Goal: Task Accomplishment & Management: Use online tool/utility

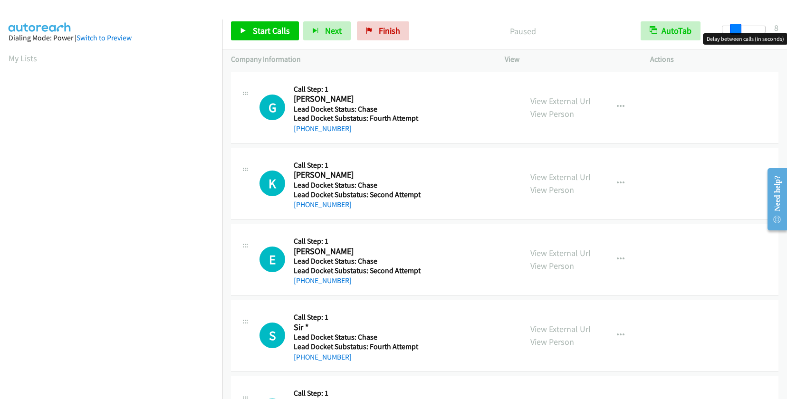
drag, startPoint x: 722, startPoint y: 27, endPoint x: 736, endPoint y: 31, distance: 14.6
click at [736, 31] on span at bounding box center [735, 29] width 11 height 11
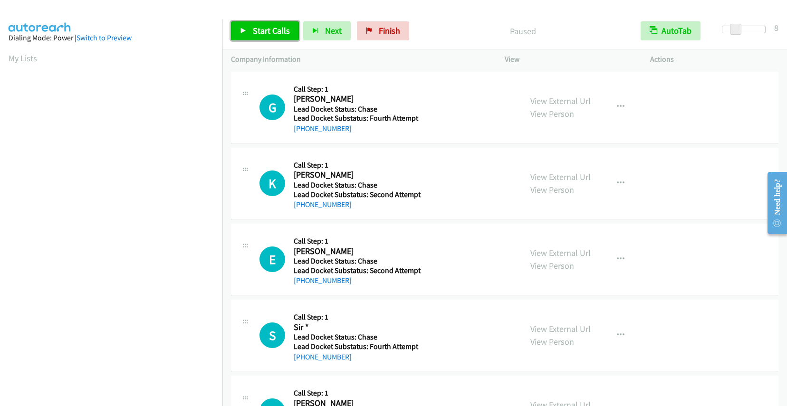
click at [257, 32] on span "Start Calls" at bounding box center [271, 30] width 37 height 11
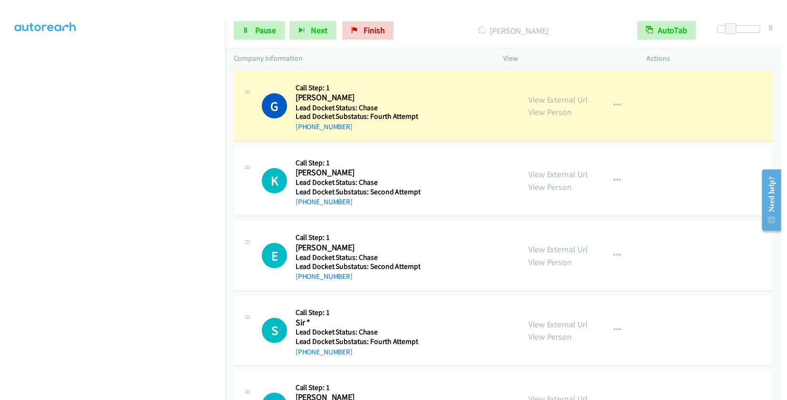
scroll to position [126, 0]
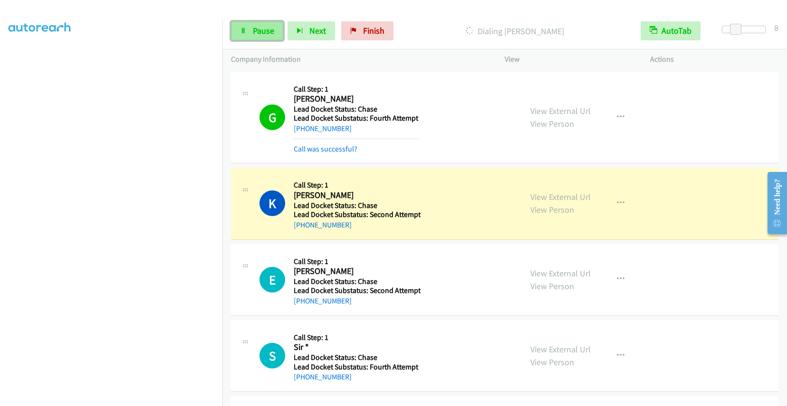
click at [264, 35] on span "Pause" at bounding box center [263, 30] width 21 height 11
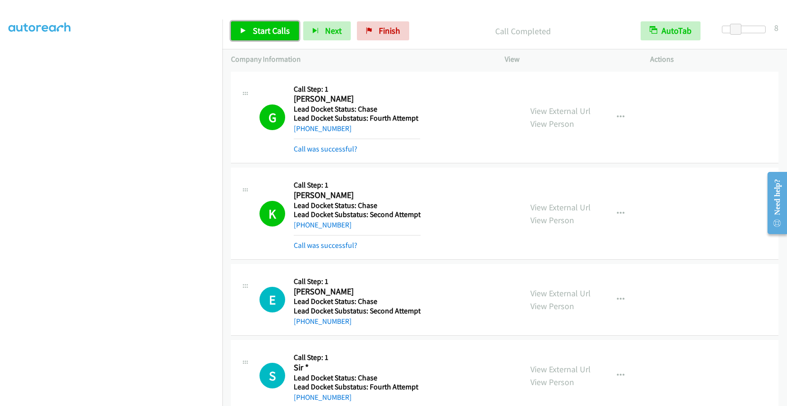
click at [262, 35] on span "Start Calls" at bounding box center [271, 30] width 37 height 11
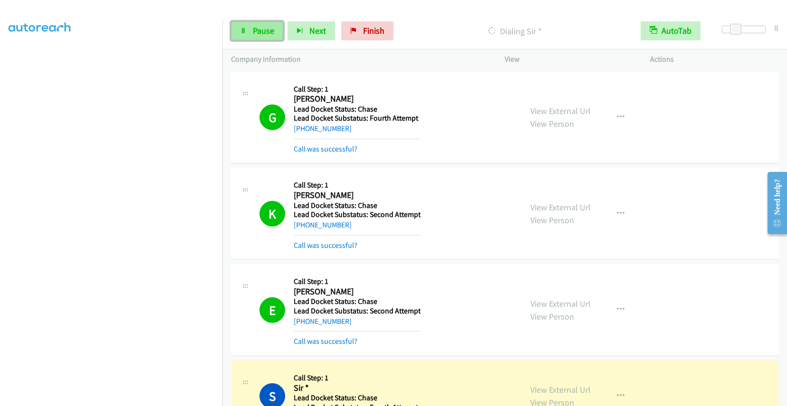
click at [251, 28] on link "Pause" at bounding box center [257, 30] width 52 height 19
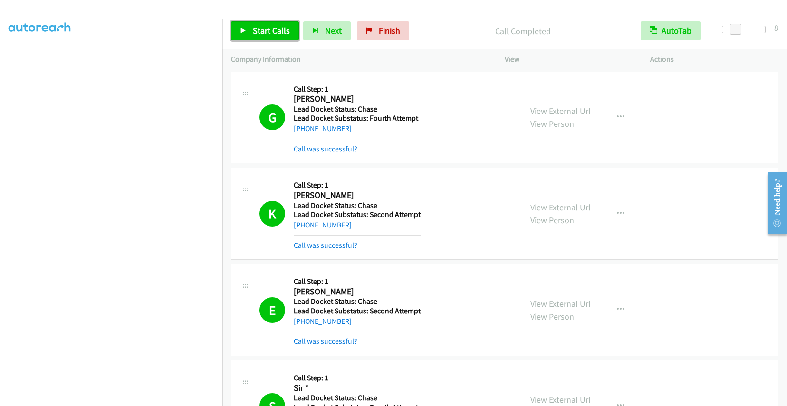
click at [267, 32] on span "Start Calls" at bounding box center [271, 30] width 37 height 11
click at [266, 36] on span "Pause" at bounding box center [263, 30] width 21 height 11
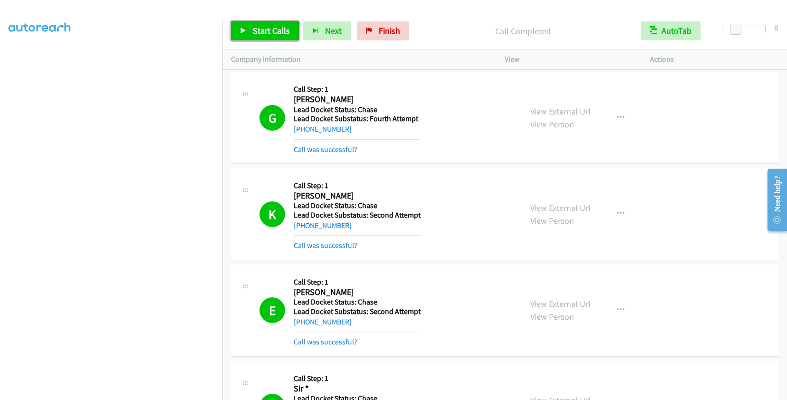
click at [258, 28] on span "Start Calls" at bounding box center [271, 30] width 37 height 11
click at [254, 30] on span "Pause" at bounding box center [263, 30] width 21 height 11
click at [270, 30] on span "Start Calls" at bounding box center [271, 30] width 37 height 11
click at [258, 33] on span "Pause" at bounding box center [263, 30] width 21 height 11
click at [269, 33] on span "Start Calls" at bounding box center [271, 30] width 37 height 11
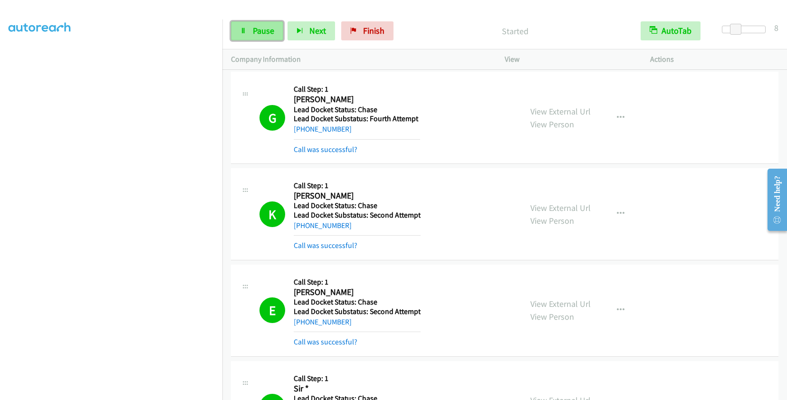
click at [248, 30] on link "Pause" at bounding box center [257, 30] width 52 height 19
click at [260, 28] on span "Start Calls" at bounding box center [271, 30] width 37 height 11
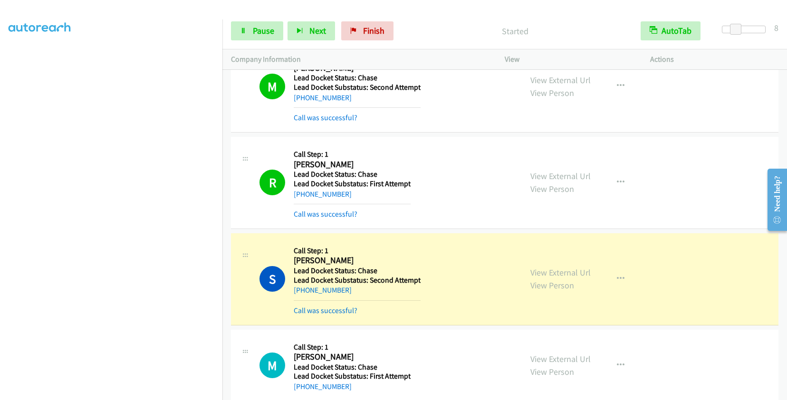
scroll to position [1280, 0]
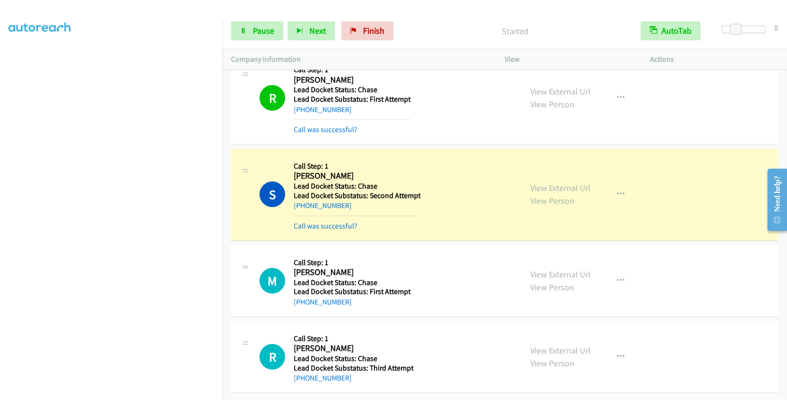
click at [463, 275] on div "M Callback Scheduled Call Step: 1 Madison Lamberth America/New_York Lead Docket…" at bounding box center [387, 281] width 254 height 54
click at [393, 278] on h5 "Lead Docket Status: Chase" at bounding box center [352, 283] width 117 height 10
click at [610, 275] on button "button" at bounding box center [621, 280] width 26 height 19
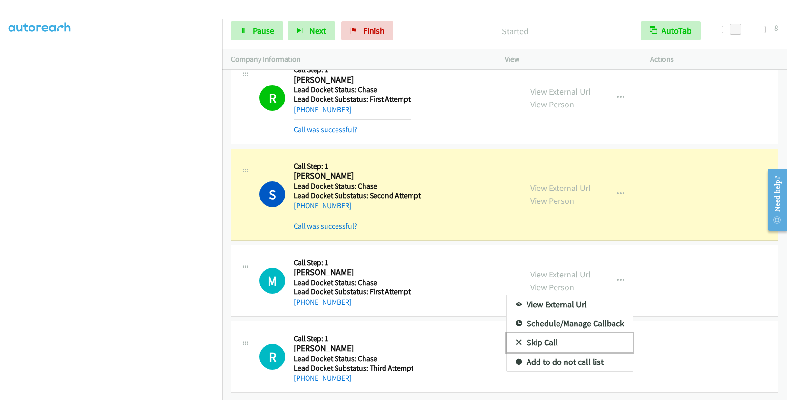
click at [550, 335] on link "Skip Call" at bounding box center [570, 342] width 126 height 19
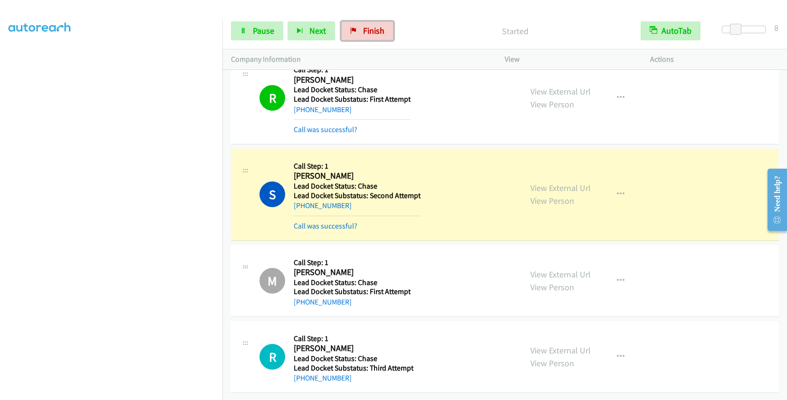
drag, startPoint x: 374, startPoint y: 29, endPoint x: 428, endPoint y: 36, distance: 54.7
click at [374, 29] on span "Finish" at bounding box center [373, 30] width 21 height 11
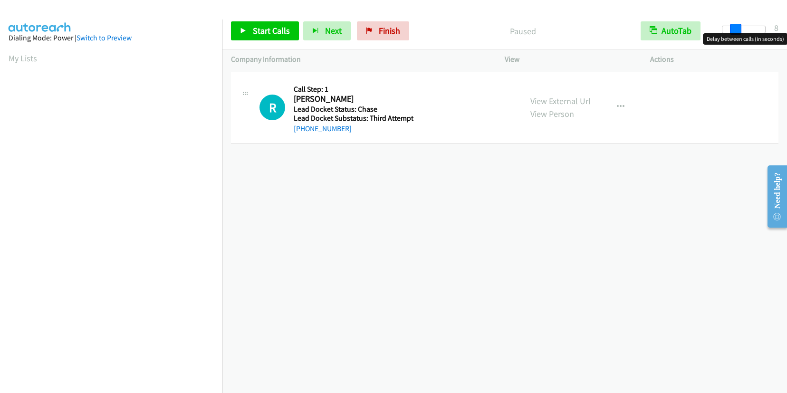
drag, startPoint x: 724, startPoint y: 29, endPoint x: 738, endPoint y: 31, distance: 14.4
click at [738, 31] on span at bounding box center [735, 29] width 11 height 11
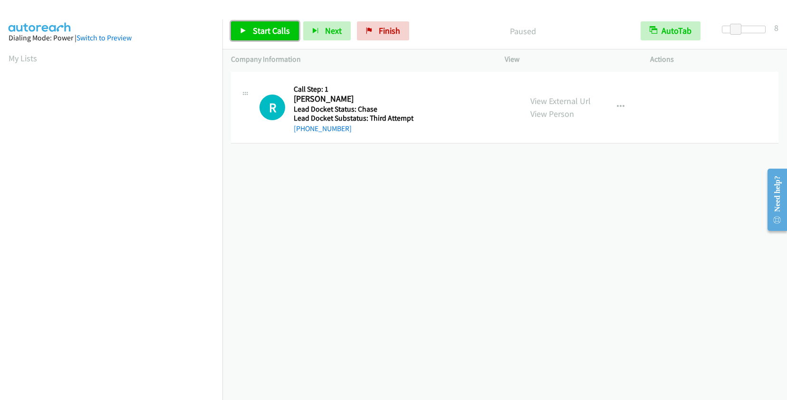
click at [270, 30] on span "Start Calls" at bounding box center [271, 30] width 37 height 11
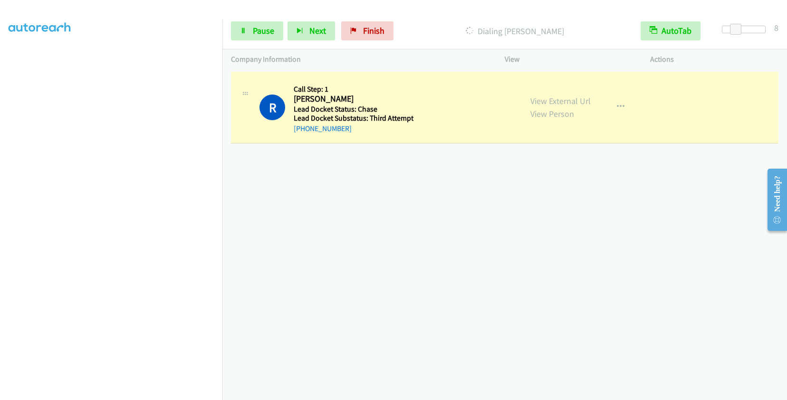
scroll to position [133, 0]
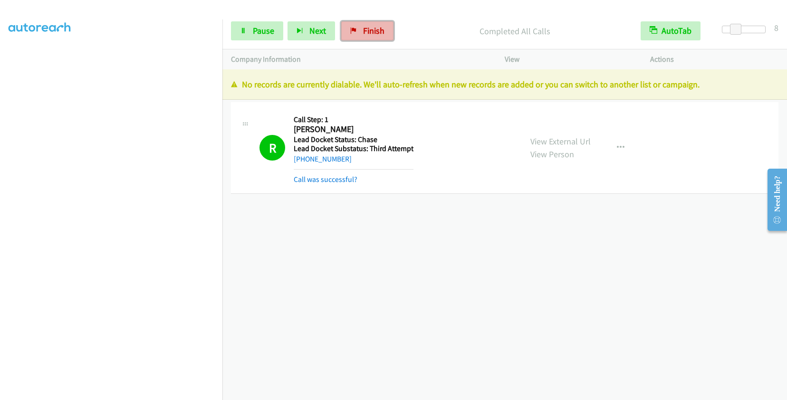
click at [366, 25] on link "Finish" at bounding box center [367, 30] width 52 height 19
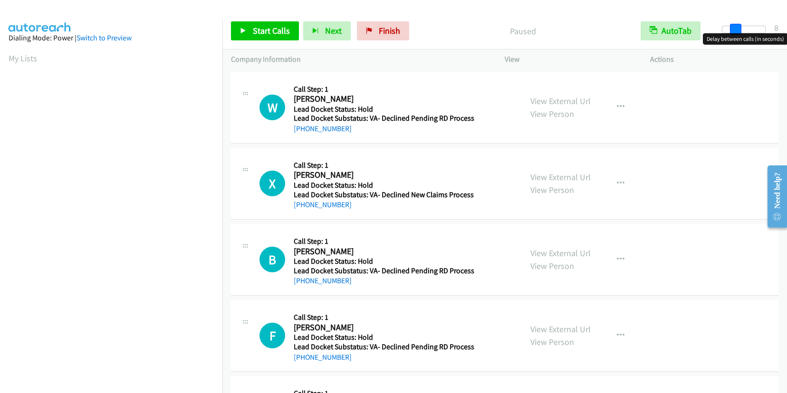
drag, startPoint x: 723, startPoint y: 30, endPoint x: 734, endPoint y: 26, distance: 11.3
click at [734, 26] on span at bounding box center [735, 29] width 11 height 11
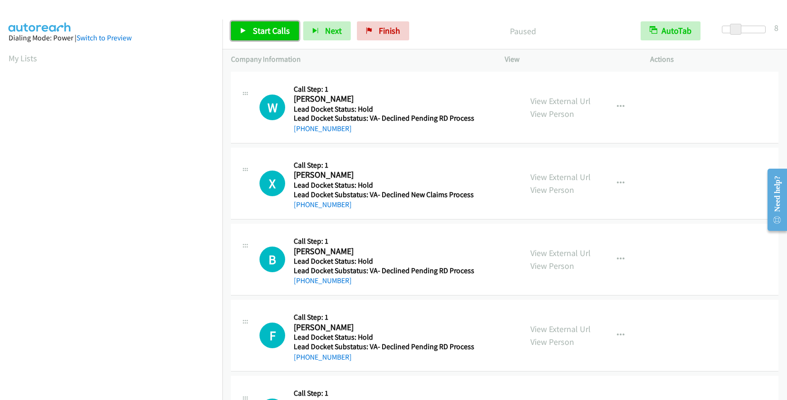
click at [256, 28] on span "Start Calls" at bounding box center [271, 30] width 37 height 11
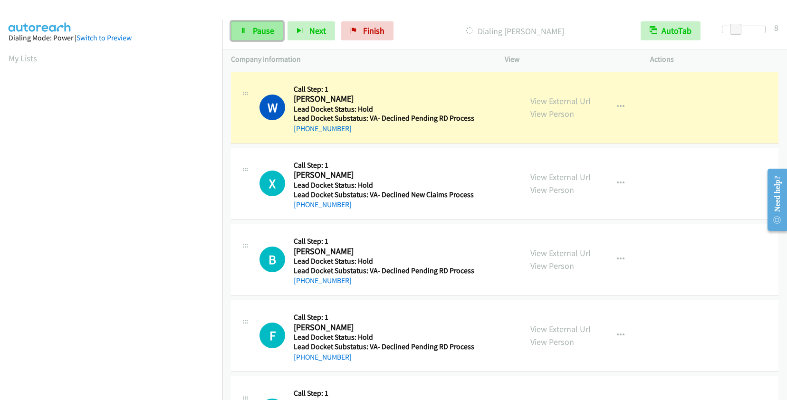
click at [250, 32] on link "Pause" at bounding box center [257, 30] width 52 height 19
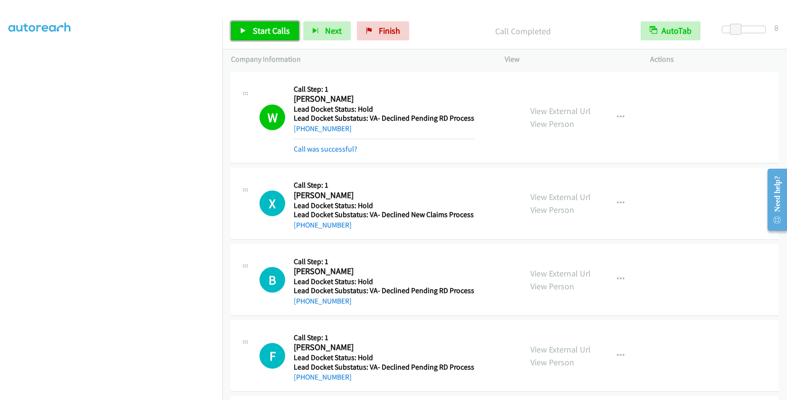
click at [280, 26] on span "Start Calls" at bounding box center [271, 30] width 37 height 11
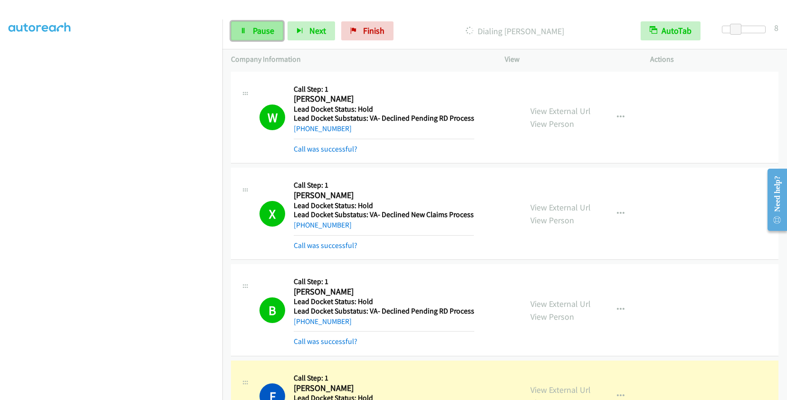
click at [244, 27] on link "Pause" at bounding box center [257, 30] width 52 height 19
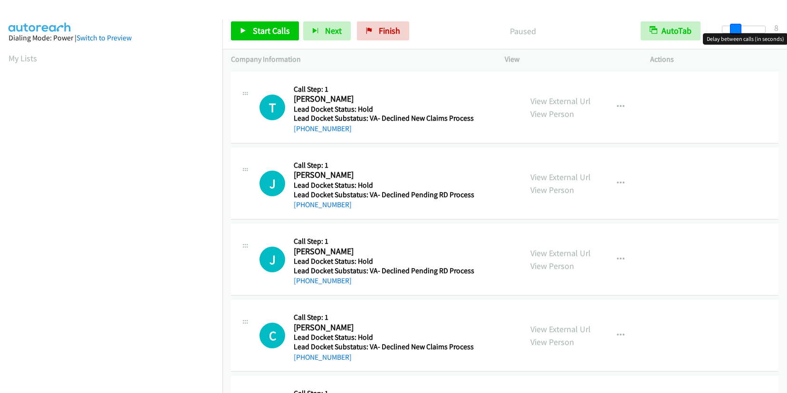
drag, startPoint x: 726, startPoint y: 27, endPoint x: 739, endPoint y: 29, distance: 13.1
click at [739, 29] on span at bounding box center [735, 29] width 11 height 11
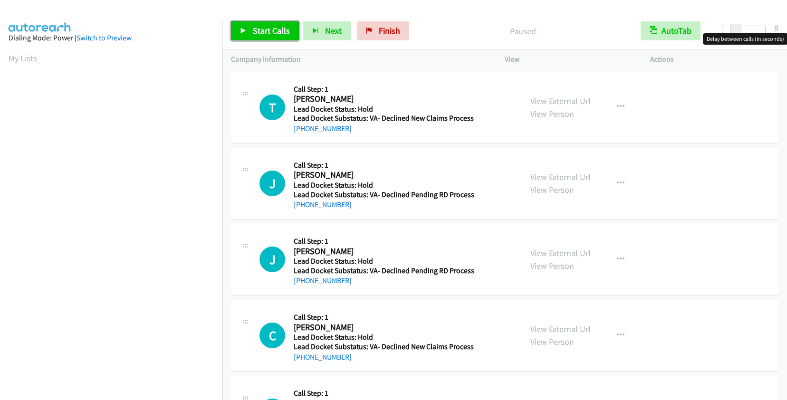
click at [279, 30] on span "Start Calls" at bounding box center [271, 30] width 37 height 11
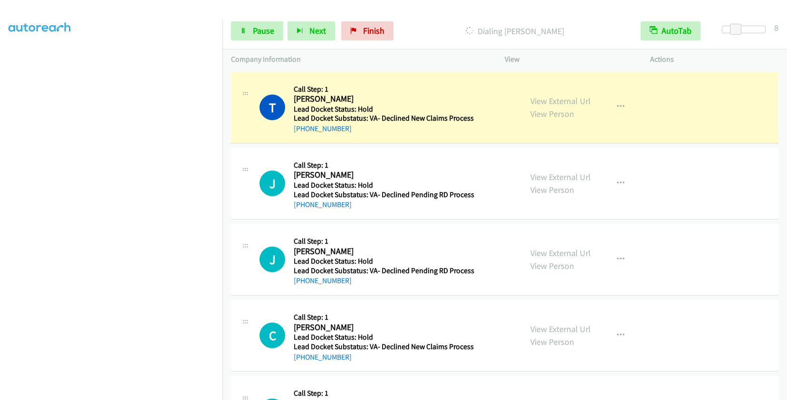
scroll to position [133, 0]
click at [263, 38] on link "Pause" at bounding box center [257, 30] width 52 height 19
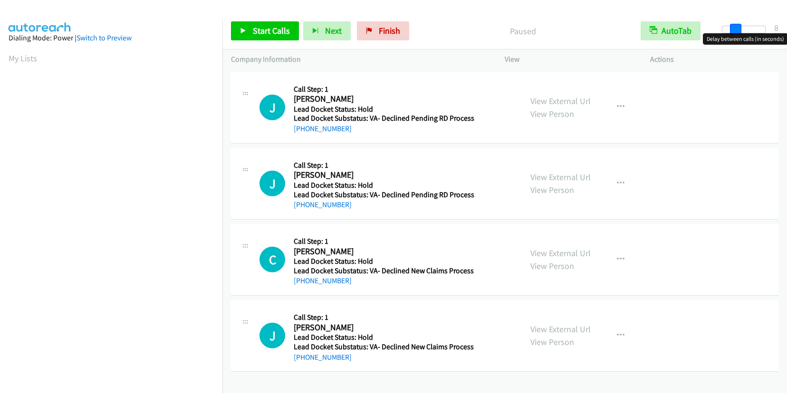
drag, startPoint x: 723, startPoint y: 26, endPoint x: 731, endPoint y: 27, distance: 8.6
click at [731, 27] on span at bounding box center [735, 29] width 11 height 11
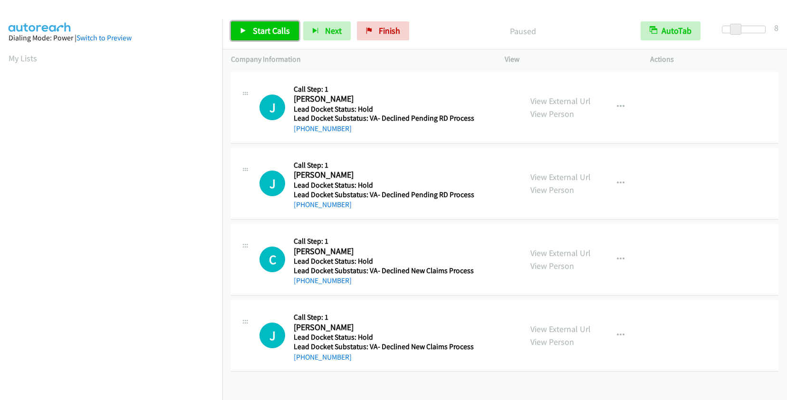
click at [275, 33] on span "Start Calls" at bounding box center [271, 30] width 37 height 11
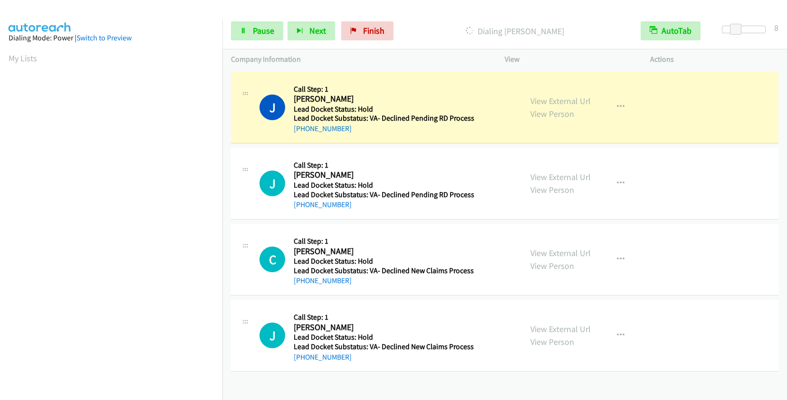
scroll to position [133, 0]
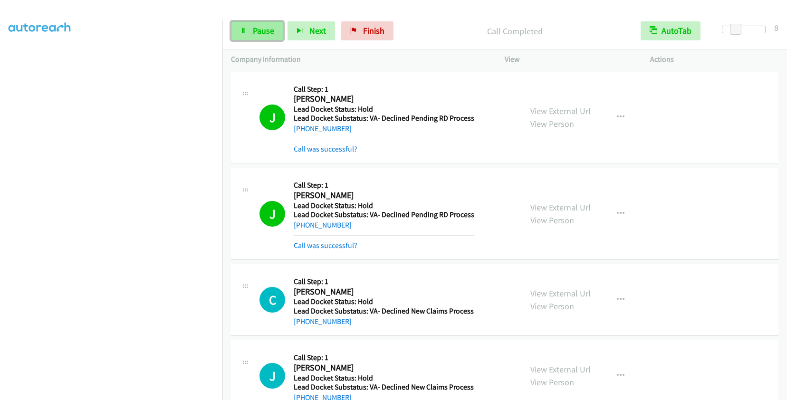
click at [275, 31] on link "Pause" at bounding box center [257, 30] width 52 height 19
click at [260, 32] on span "Start Calls" at bounding box center [271, 30] width 37 height 11
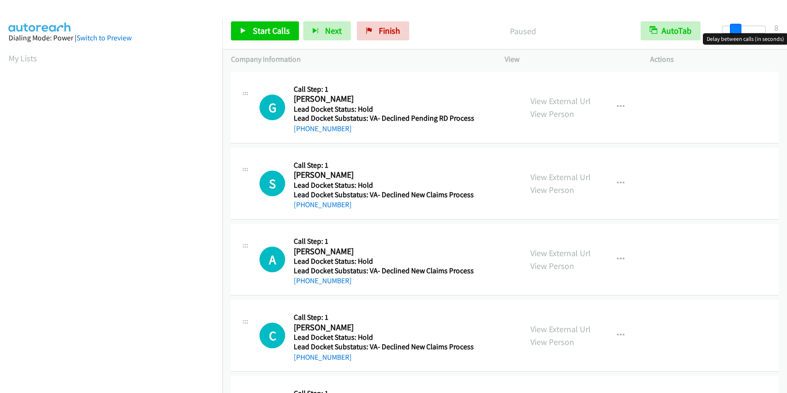
drag, startPoint x: 720, startPoint y: 30, endPoint x: 731, endPoint y: 29, distance: 11.0
click at [731, 29] on span at bounding box center [735, 29] width 11 height 11
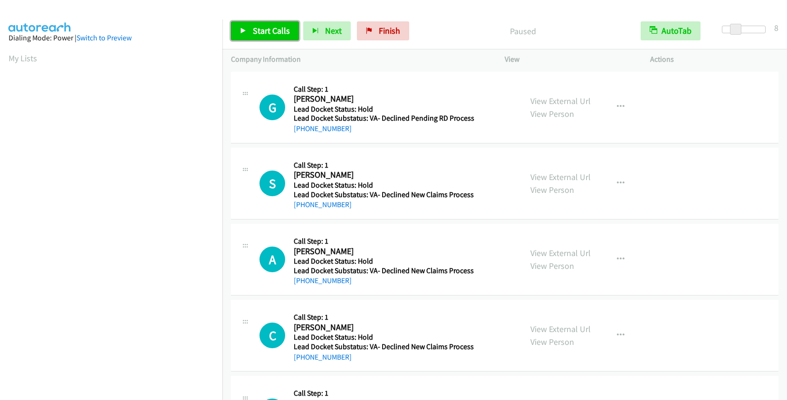
click at [261, 34] on span "Start Calls" at bounding box center [271, 30] width 37 height 11
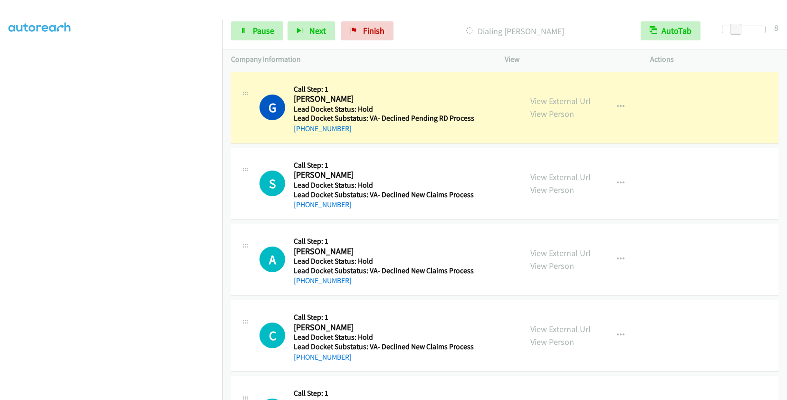
scroll to position [133, 0]
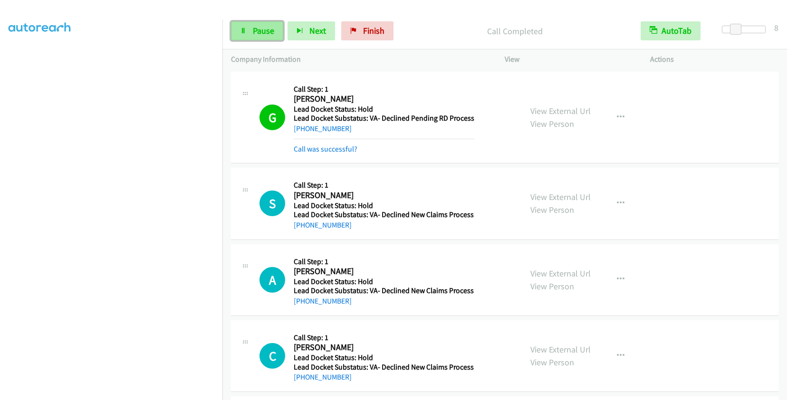
click at [263, 28] on span "Pause" at bounding box center [263, 30] width 21 height 11
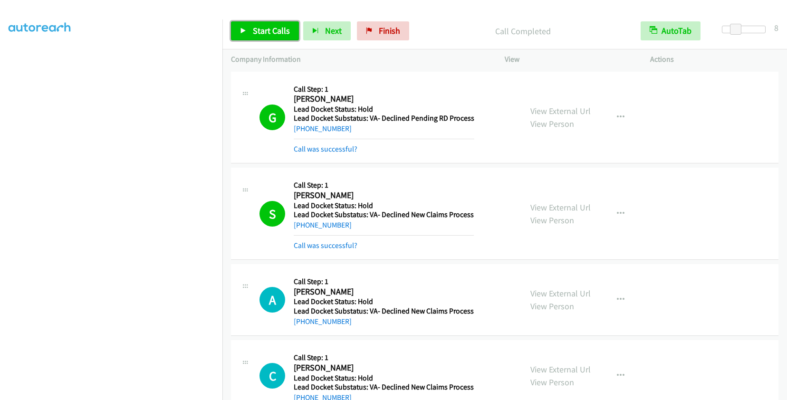
click at [268, 31] on span "Start Calls" at bounding box center [271, 30] width 37 height 11
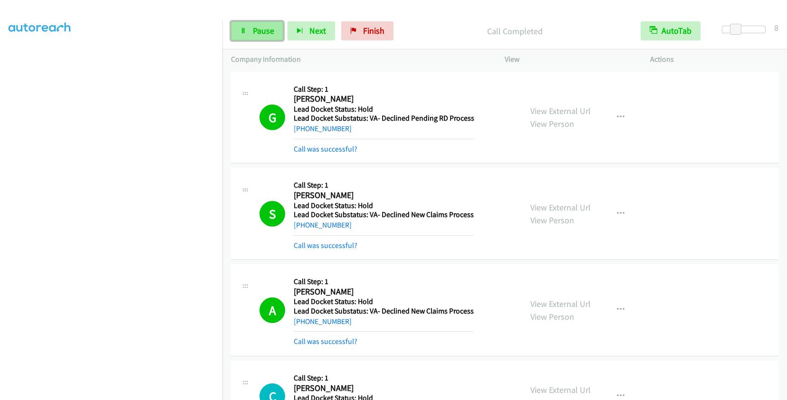
click at [261, 33] on span "Pause" at bounding box center [263, 30] width 21 height 11
click at [268, 33] on span "Start Calls" at bounding box center [271, 30] width 37 height 11
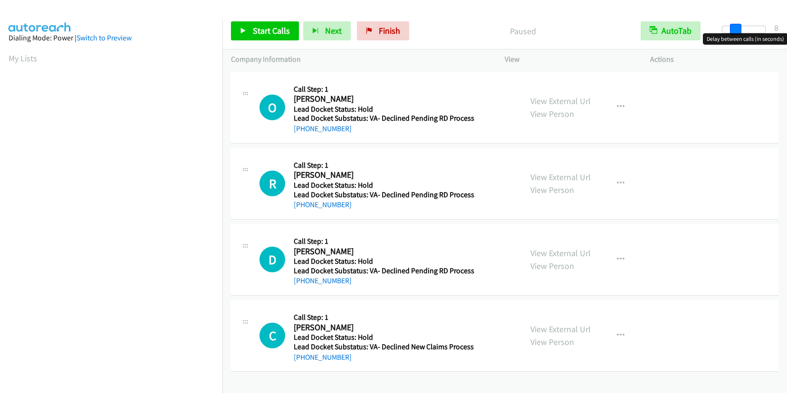
drag, startPoint x: 726, startPoint y: 30, endPoint x: 739, endPoint y: 31, distance: 12.4
click at [739, 31] on span at bounding box center [735, 29] width 11 height 11
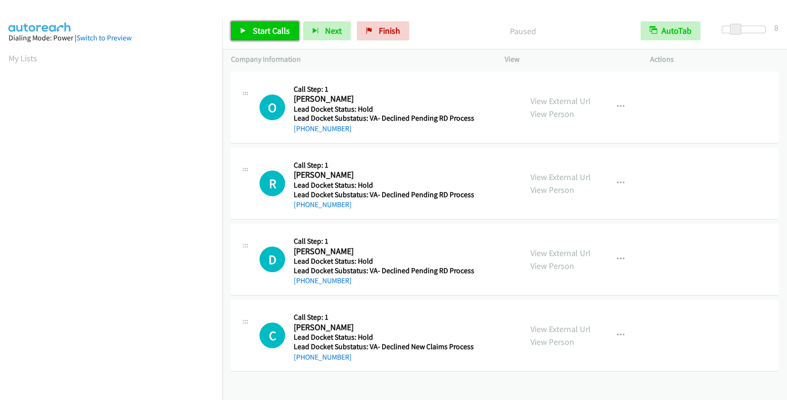
click at [253, 32] on span "Start Calls" at bounding box center [271, 30] width 37 height 11
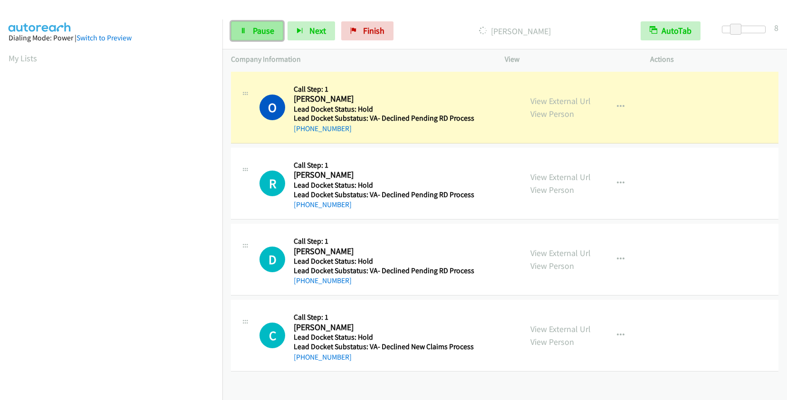
click at [263, 37] on link "Pause" at bounding box center [257, 30] width 52 height 19
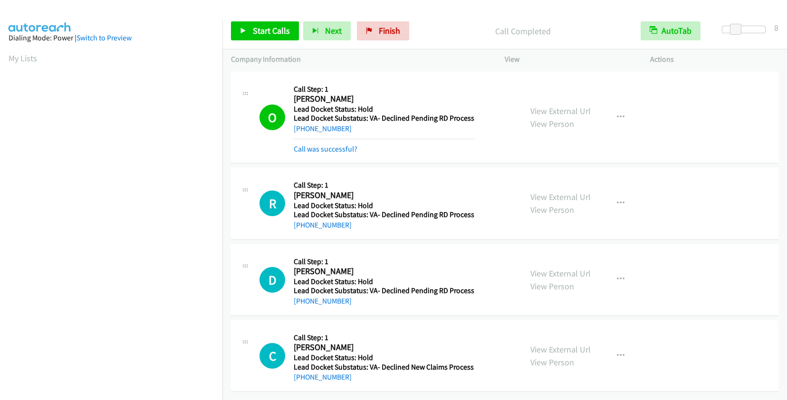
scroll to position [133, 0]
click at [285, 39] on link "Start Calls" at bounding box center [265, 30] width 68 height 19
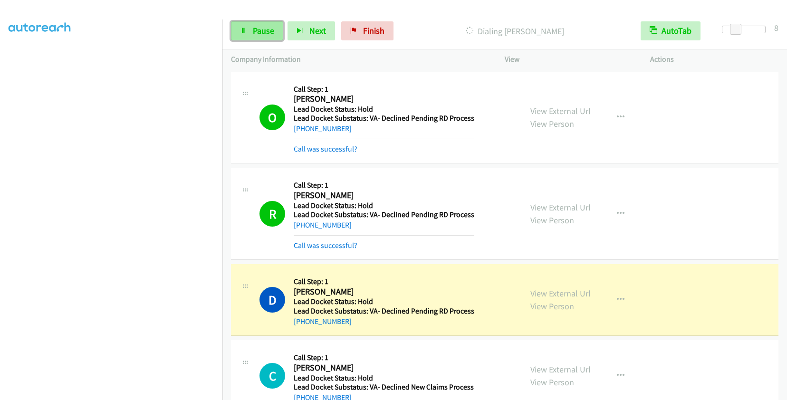
click at [261, 34] on span "Pause" at bounding box center [263, 30] width 21 height 11
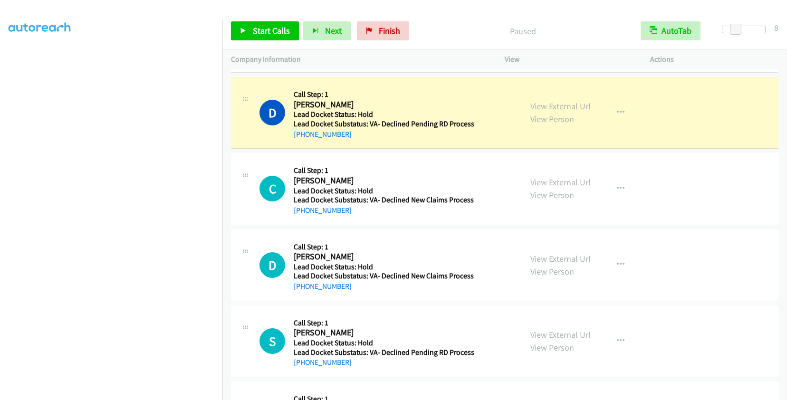
scroll to position [190, 0]
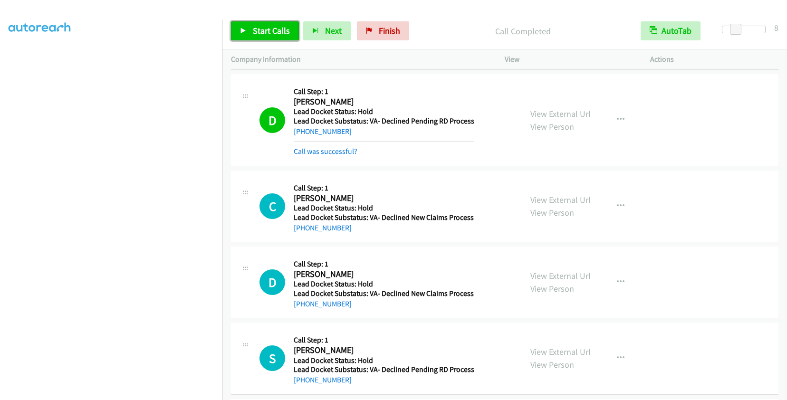
click at [260, 36] on span "Start Calls" at bounding box center [271, 30] width 37 height 11
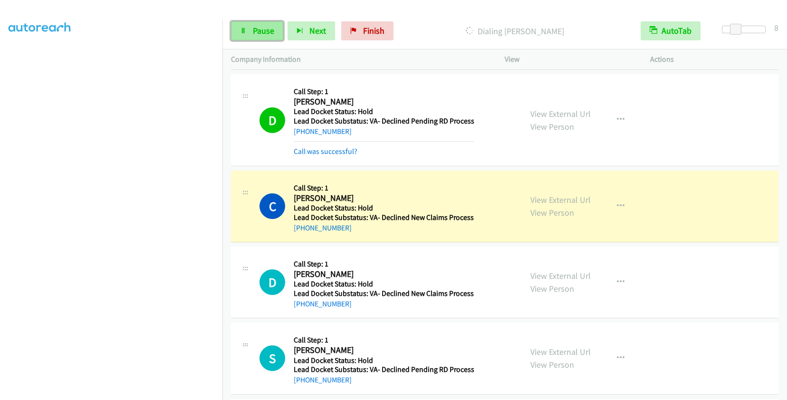
click at [258, 29] on span "Pause" at bounding box center [263, 30] width 21 height 11
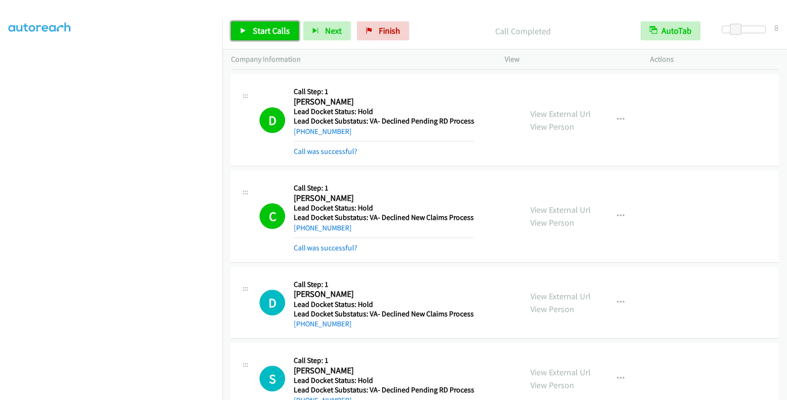
click at [280, 30] on span "Start Calls" at bounding box center [271, 30] width 37 height 11
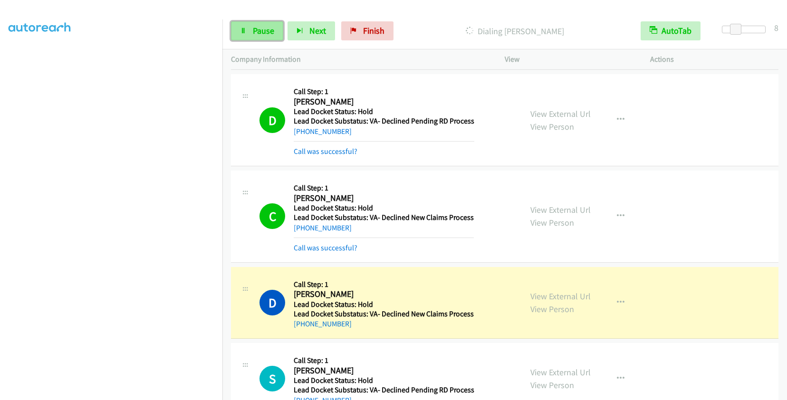
click at [244, 33] on icon at bounding box center [243, 31] width 7 height 7
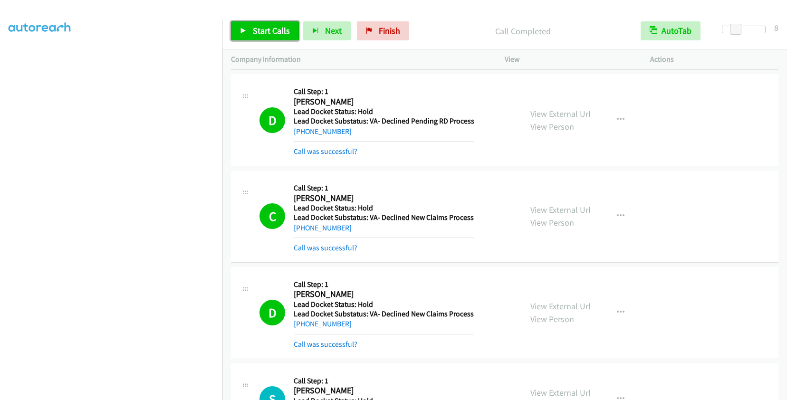
click at [266, 28] on span "Start Calls" at bounding box center [271, 30] width 37 height 11
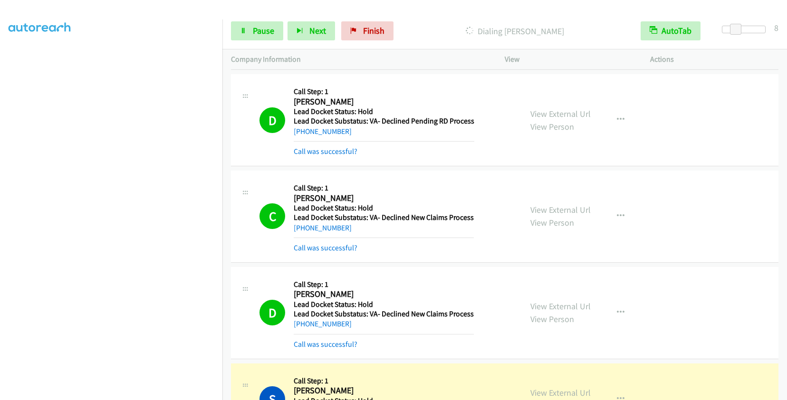
scroll to position [133, 0]
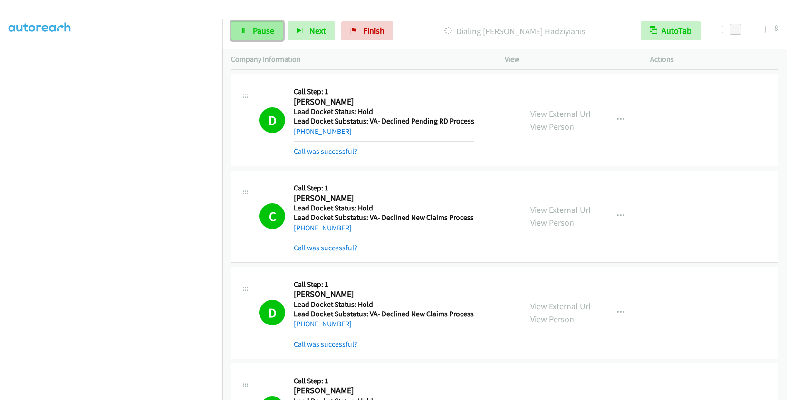
click at [259, 30] on span "Pause" at bounding box center [263, 30] width 21 height 11
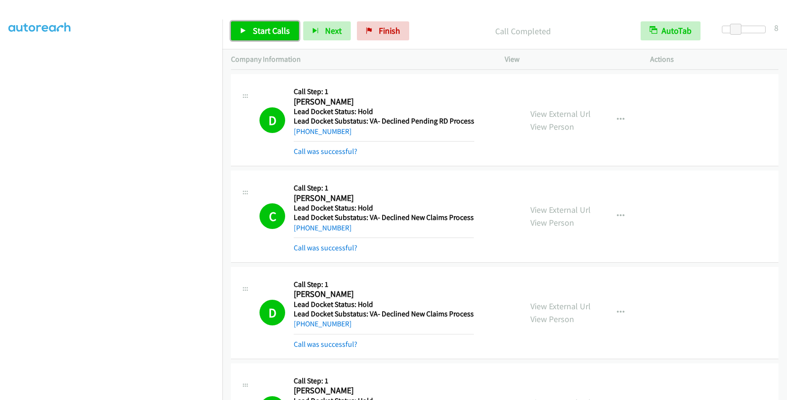
click at [279, 23] on link "Start Calls" at bounding box center [265, 30] width 68 height 19
click at [272, 31] on span "Pause" at bounding box center [263, 30] width 21 height 11
